Goal: Task Accomplishment & Management: Complete application form

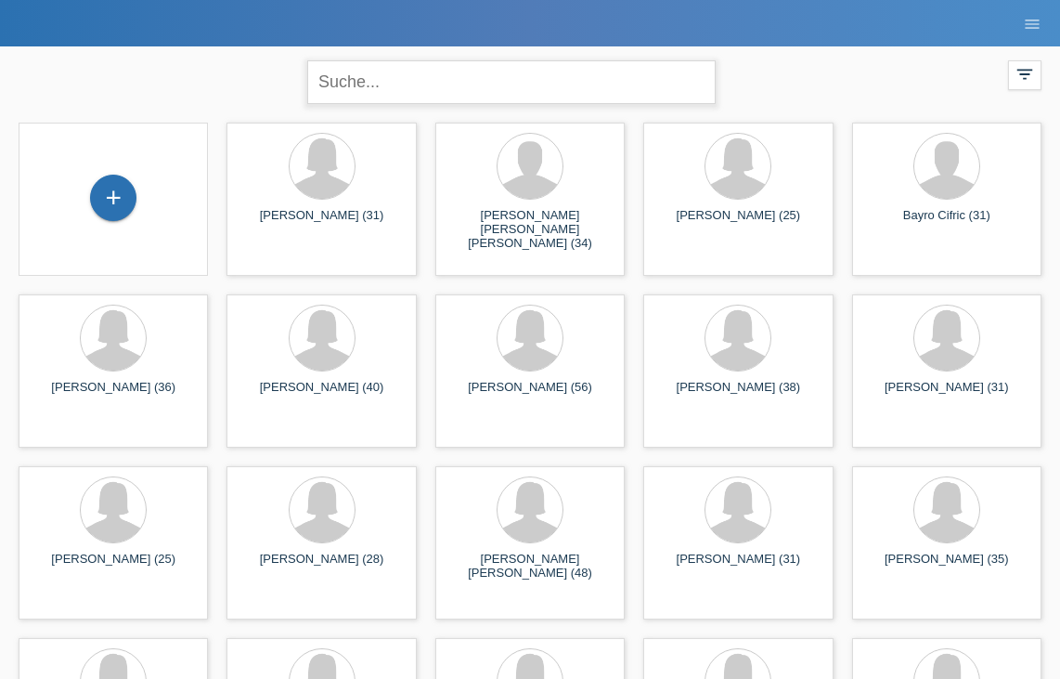
click at [359, 93] on input "text" at bounding box center [511, 82] width 409 height 44
type input "pinecha"
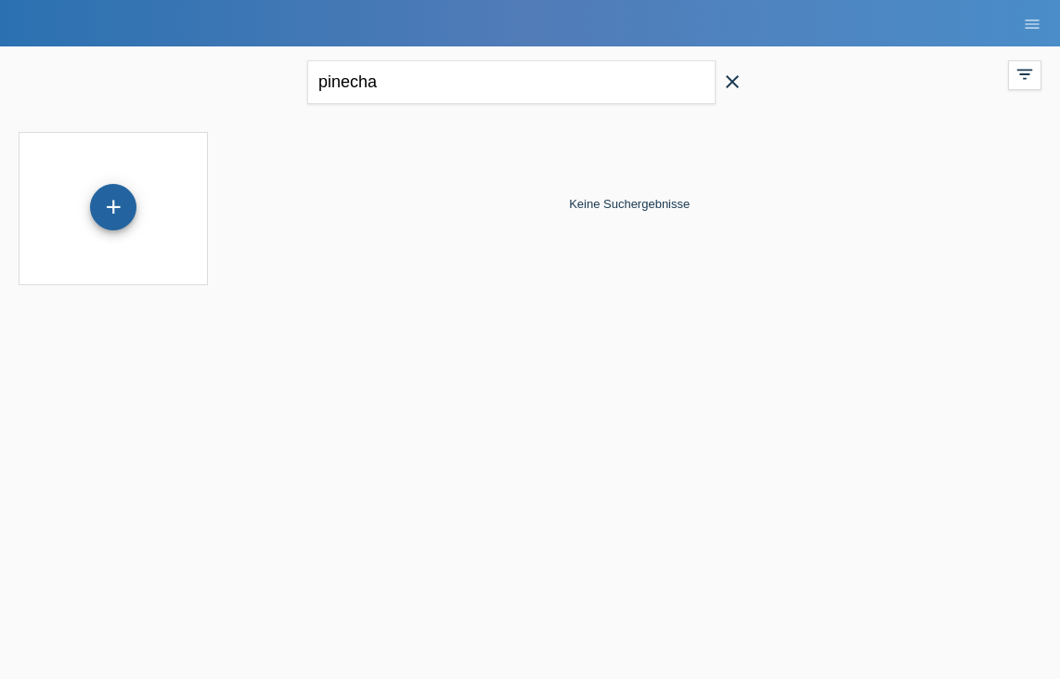
click at [114, 212] on div "+" at bounding box center [113, 207] width 46 height 46
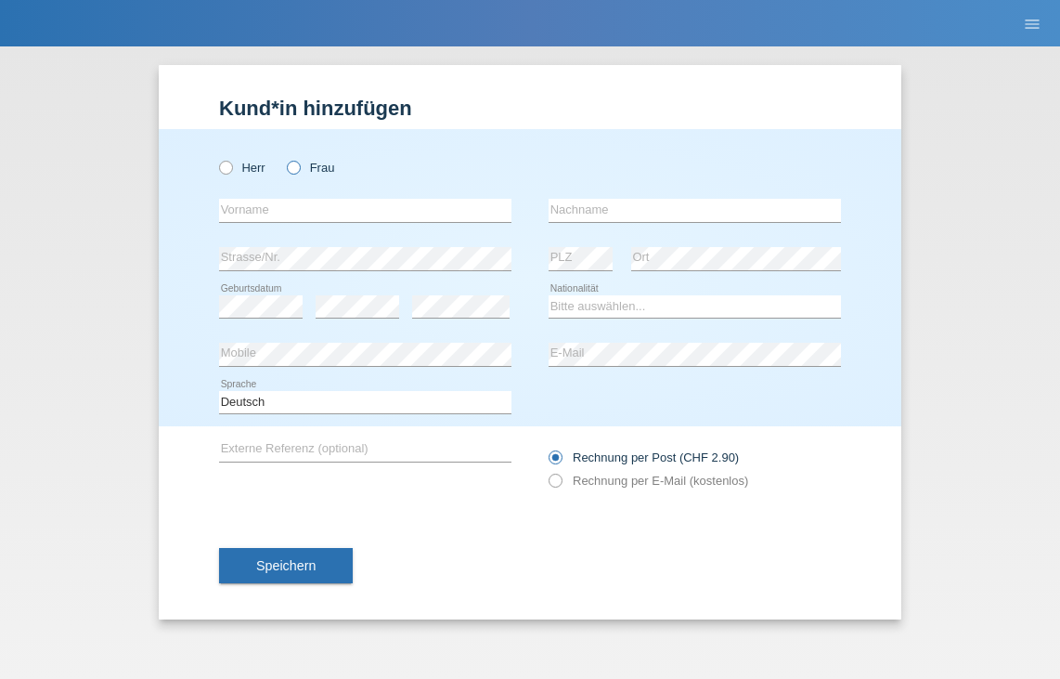
click at [304, 172] on label "Frau" at bounding box center [310, 168] width 47 height 14
click at [299, 172] on input "Frau" at bounding box center [293, 167] width 12 height 12
radio input "true"
click at [304, 203] on input "text" at bounding box center [365, 210] width 293 height 23
drag, startPoint x: 314, startPoint y: 217, endPoint x: 141, endPoint y: 216, distance: 172.7
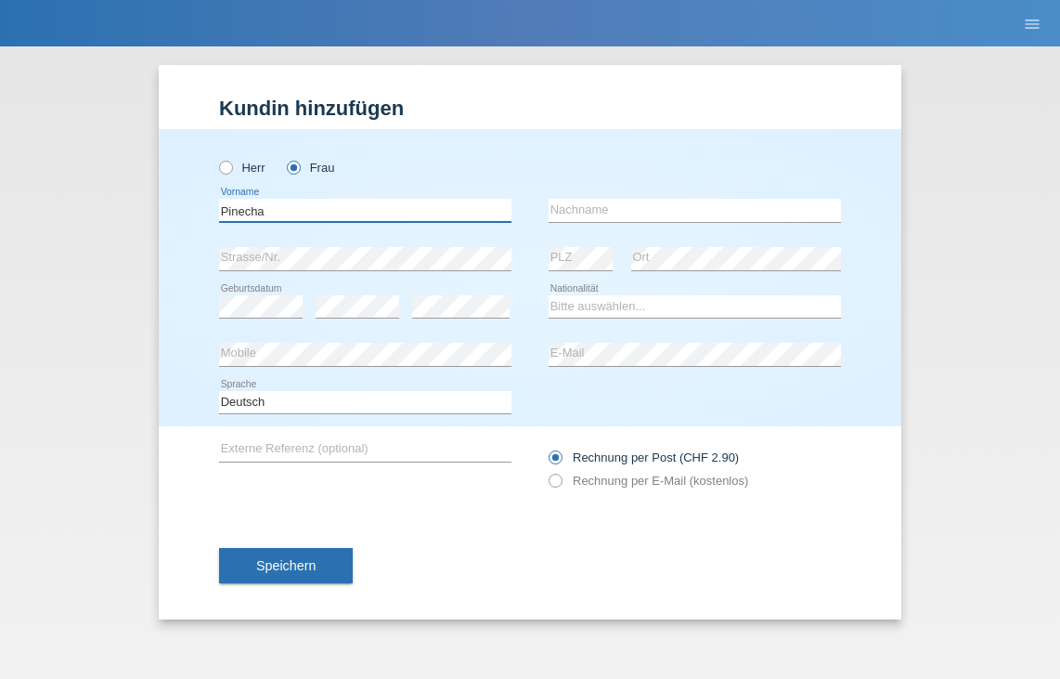
click at [141, 216] on div "Kund*in hinzufügen Kunde hinzufügen Kundin hinzufügen Herr Frau Pinecha error V…" at bounding box center [530, 362] width 1060 height 632
type input "Debora Pinecha"
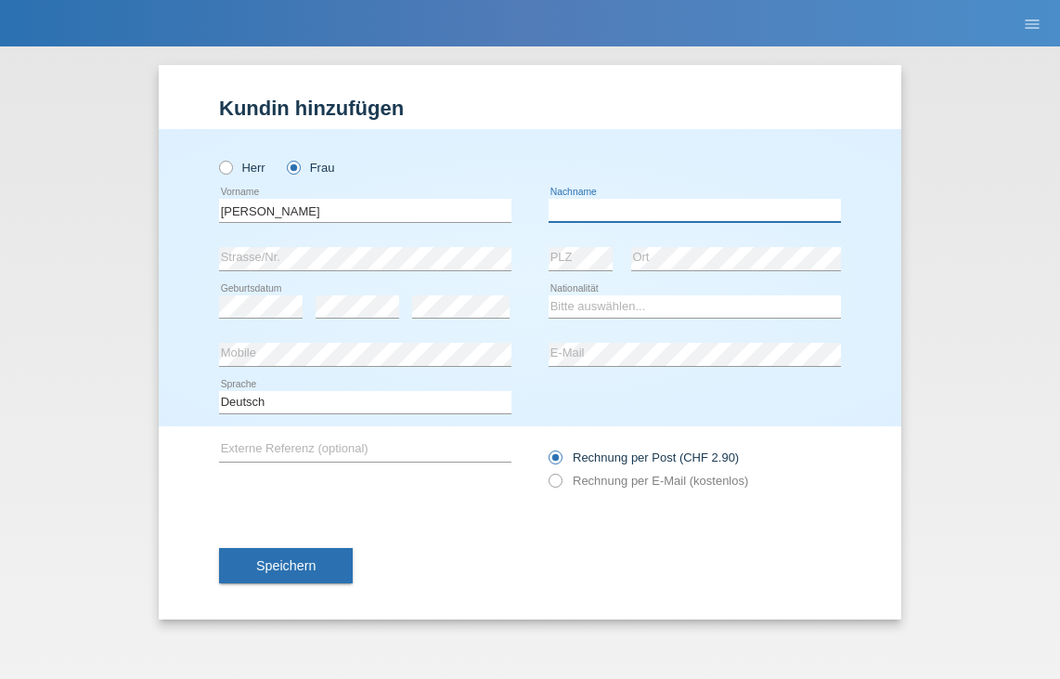
click at [566, 213] on input "text" at bounding box center [695, 210] width 293 height 23
type input "Zivanovic"
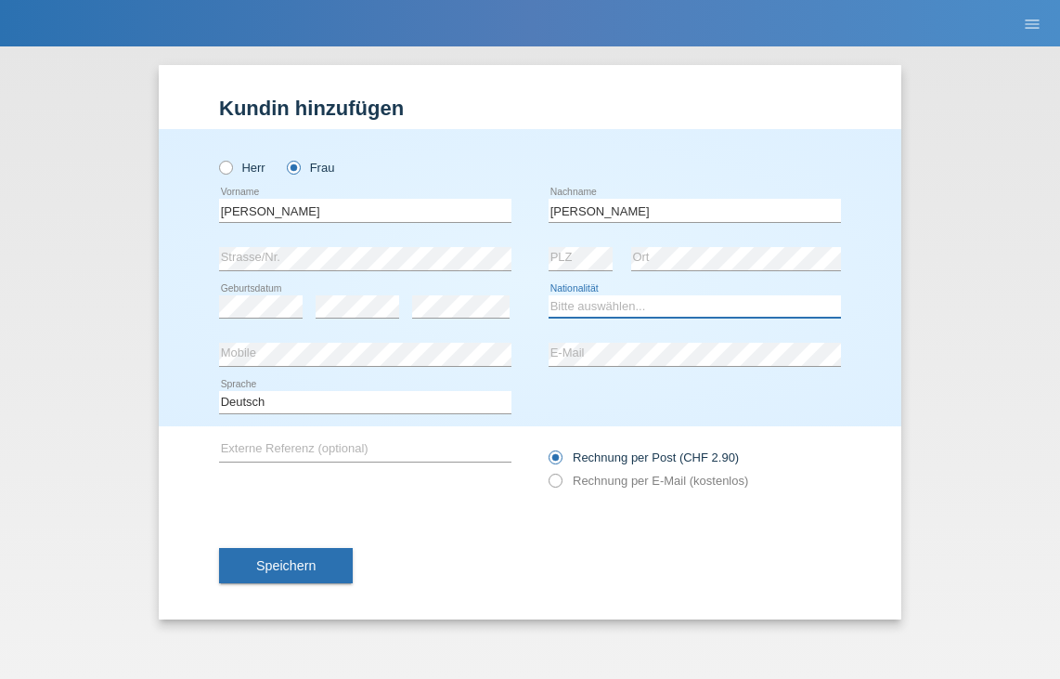
click at [571, 306] on select "Bitte auswählen... Schweiz Deutschland Liechtenstein Österreich ------------ Af…" at bounding box center [695, 306] width 293 height 22
click at [617, 316] on select "Bitte auswählen... Schweiz Deutschland Liechtenstein Österreich ------------ Af…" at bounding box center [695, 306] width 293 height 22
select select "CH"
click at [577, 471] on div "Rechnung per Post (CHF 2.90) Rechnung per E-Mail (kostenlos)" at bounding box center [695, 469] width 293 height 46
click at [578, 479] on label "Rechnung per E-Mail (kostenlos)" at bounding box center [649, 481] width 200 height 14
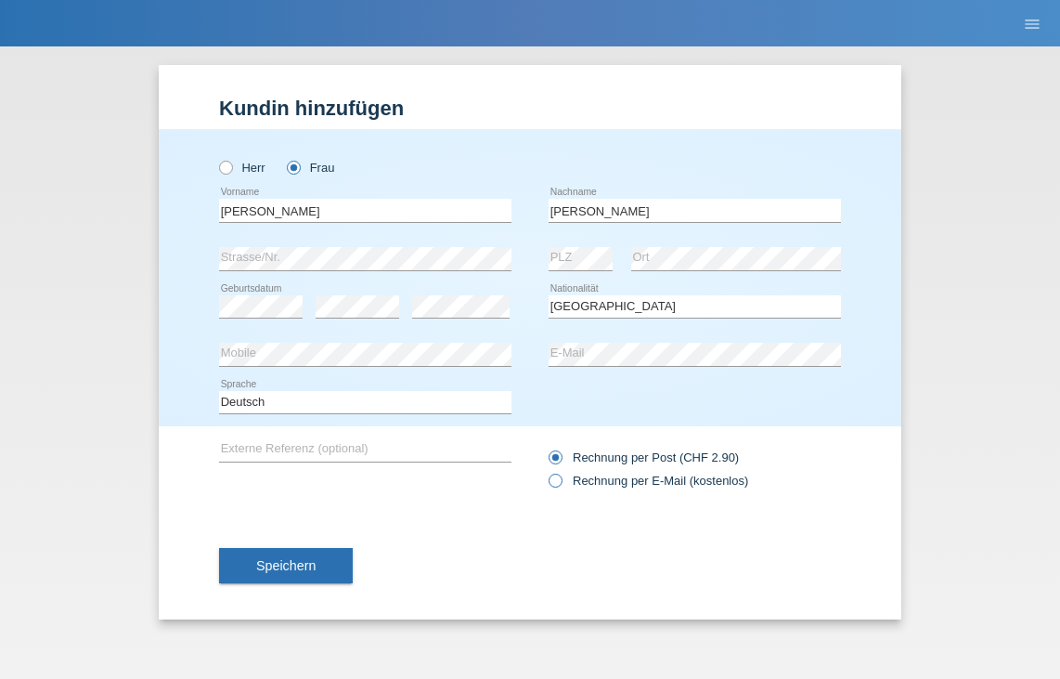
click at [561, 479] on input "Rechnung per E-Mail (kostenlos)" at bounding box center [555, 485] width 12 height 23
radio input "true"
click at [312, 566] on span "Speichern" at bounding box center [285, 565] width 59 height 15
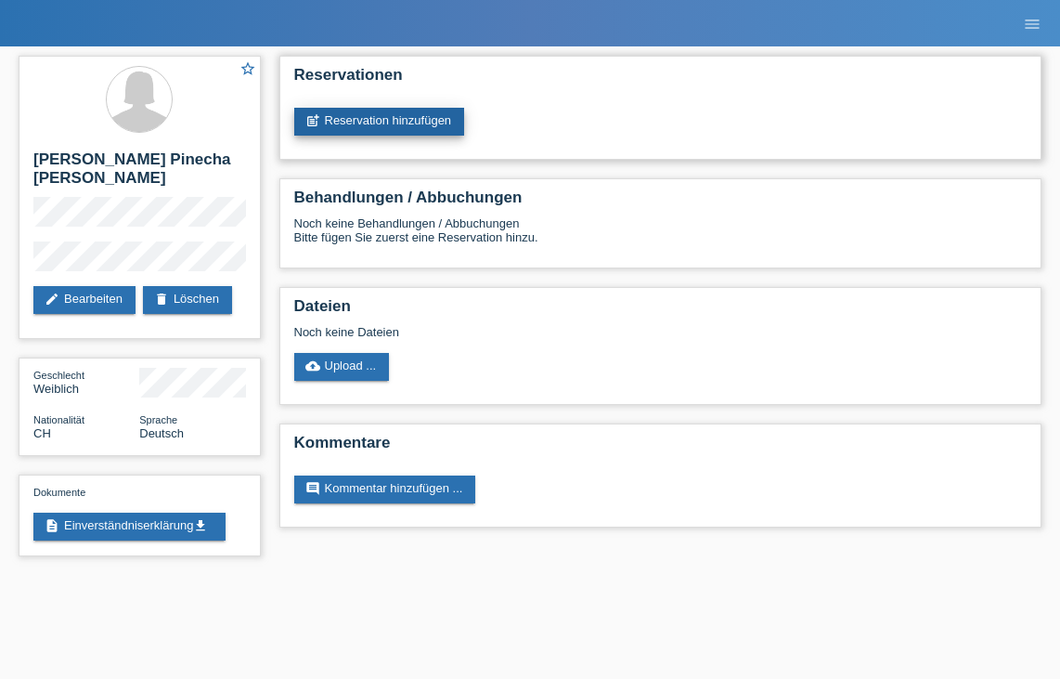
click at [400, 111] on link "post_add Reservation hinzufügen" at bounding box center [379, 122] width 171 height 28
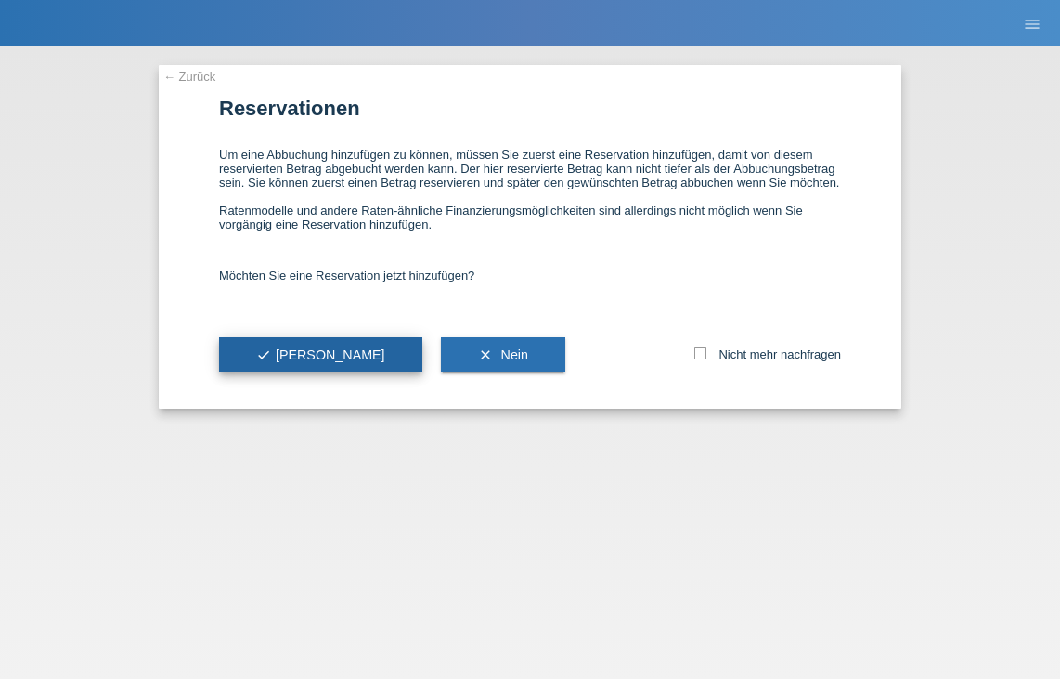
click at [302, 370] on button "check Ja" at bounding box center [320, 354] width 203 height 35
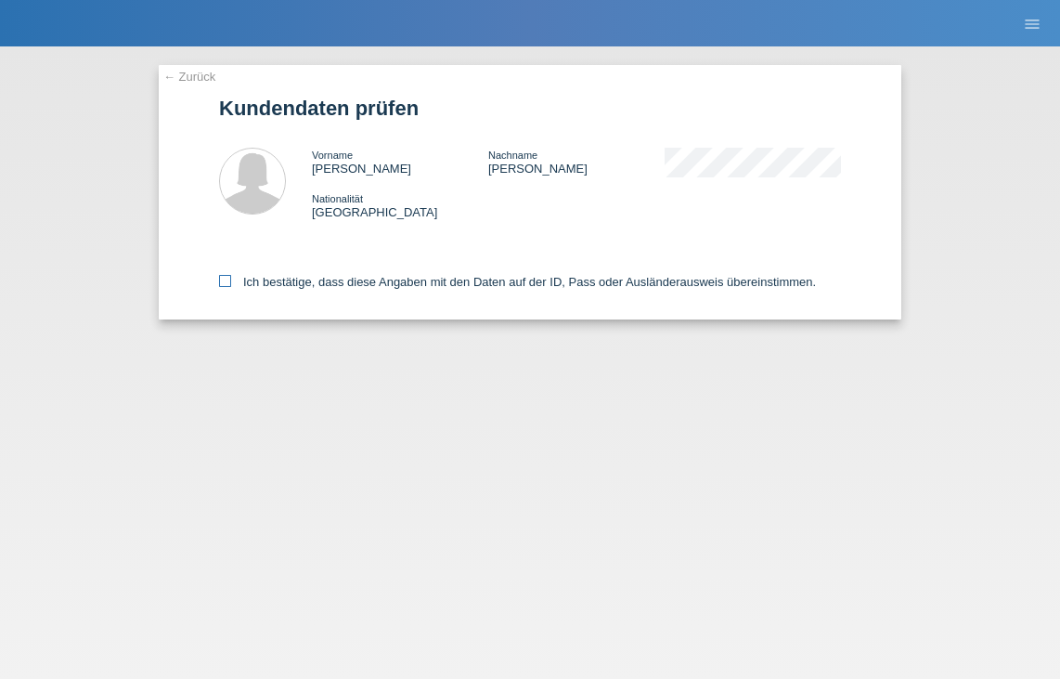
click at [305, 287] on label "Ich bestätige, dass diese Angaben mit den Daten auf der ID, Pass oder Ausländer…" at bounding box center [517, 282] width 597 height 14
click at [231, 287] on input "Ich bestätige, dass diese Angaben mit den Daten auf der ID, Pass oder Ausländer…" at bounding box center [225, 281] width 12 height 12
checkbox input "true"
